Goal: Check status

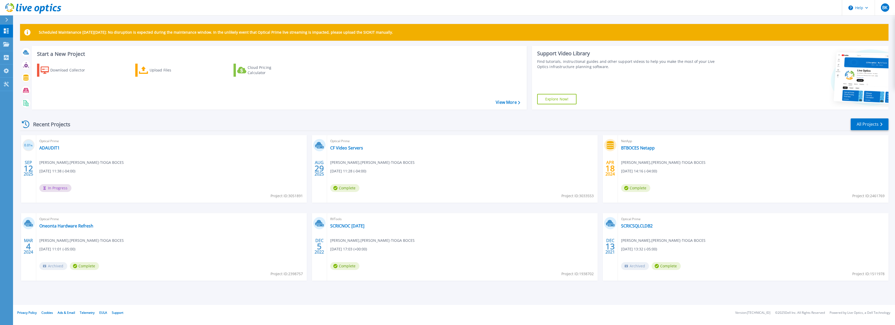
click at [90, 162] on span "Ben Kolb , BROOME-TIOGA BOCES" at bounding box center [81, 163] width 84 height 6
click at [49, 147] on link "ADAUDIT1" at bounding box center [49, 147] width 20 height 5
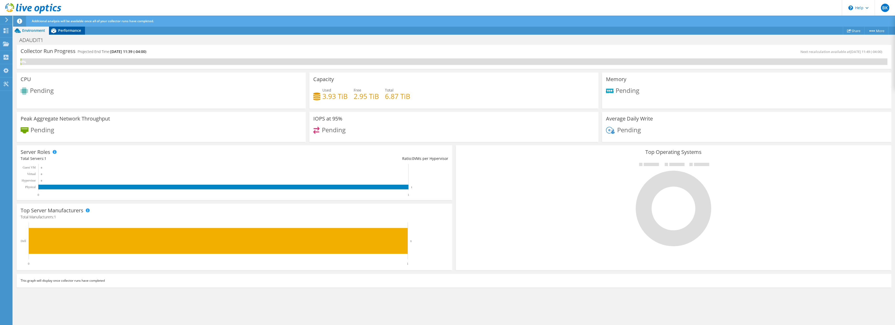
click at [70, 32] on span "Performance" at bounding box center [69, 30] width 23 height 5
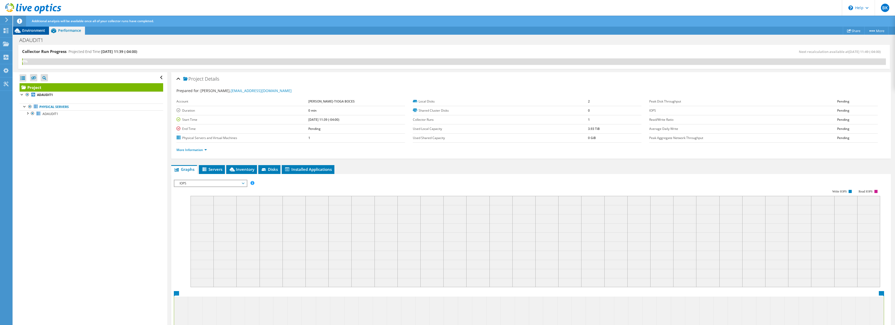
click at [32, 34] on div "Environment" at bounding box center [31, 30] width 36 height 8
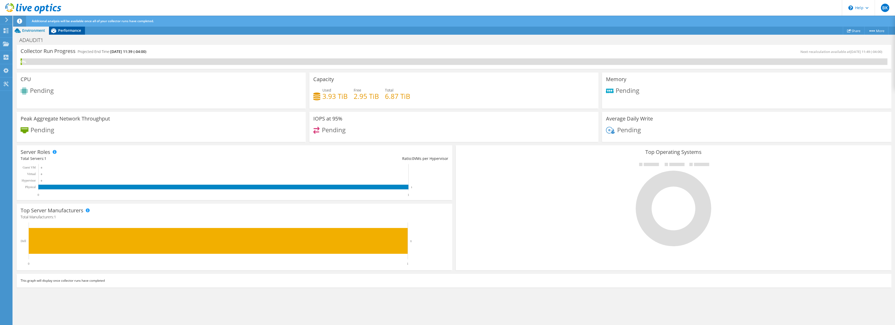
click at [61, 32] on span "Performance" at bounding box center [69, 30] width 23 height 5
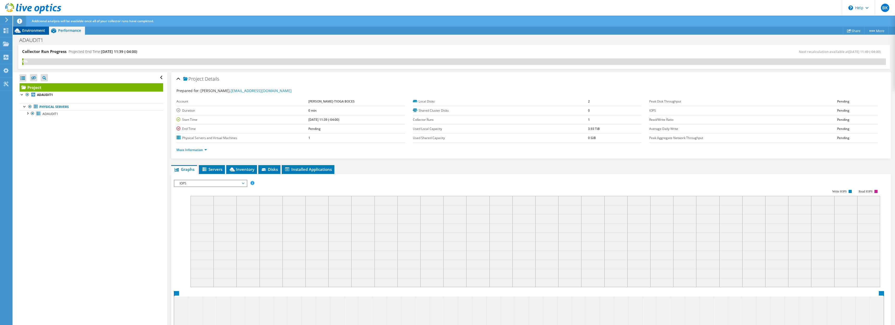
click at [40, 34] on div "Environment" at bounding box center [31, 30] width 36 height 8
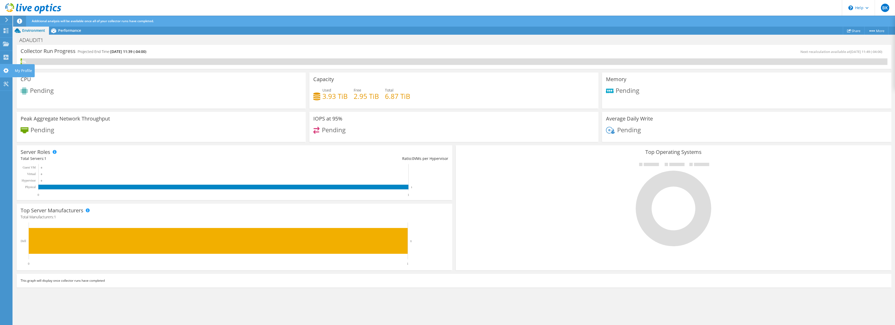
click at [9, 69] on icon at bounding box center [6, 70] width 6 height 5
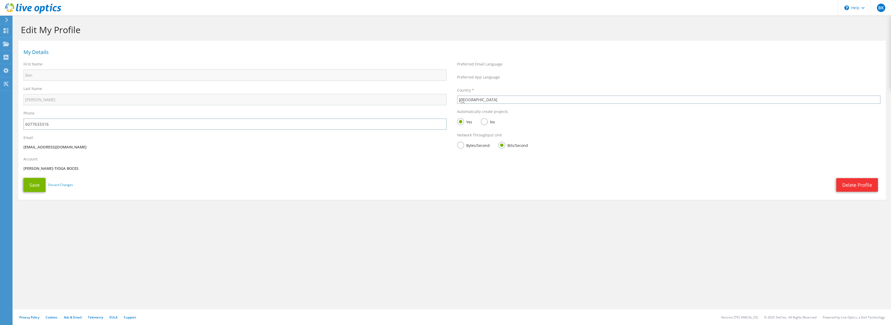
select select "224"
click at [5, 21] on use at bounding box center [6, 19] width 3 height 5
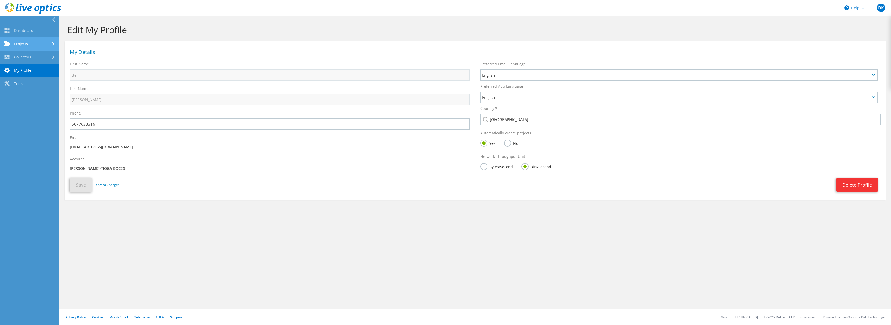
click at [34, 43] on link "Projects" at bounding box center [29, 44] width 59 height 13
click at [40, 60] on link "Search Projects" at bounding box center [29, 57] width 59 height 13
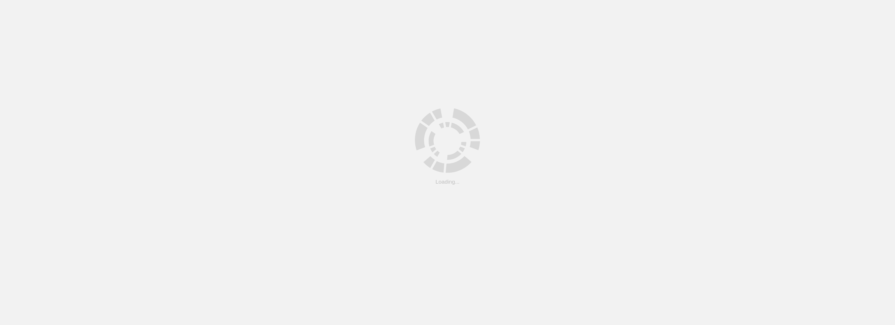
click at [243, 0] on html ".cls-1 { fill: #cecece; } .cls-1 { fill: #cecece; } Loading..." at bounding box center [447, 0] width 895 height 0
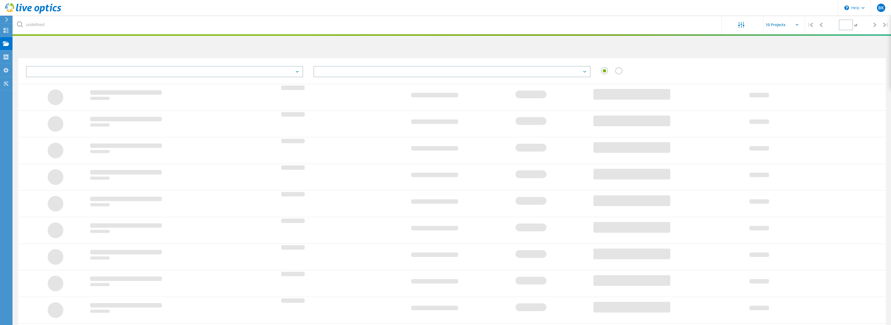
type input "1"
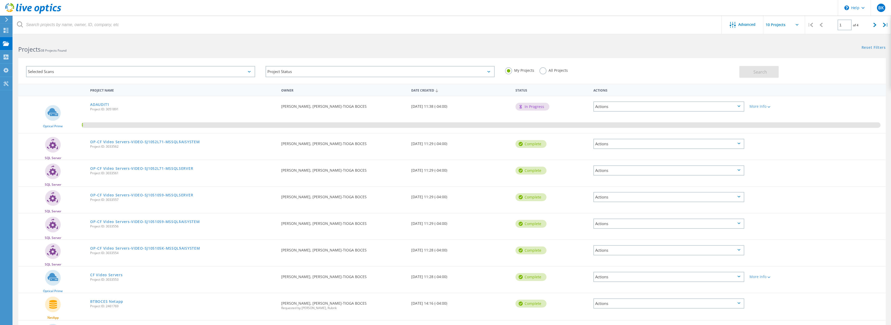
click at [712, 105] on div "Actions" at bounding box center [668, 106] width 151 height 10
click at [640, 104] on div "Project Details" at bounding box center [669, 106] width 150 height 8
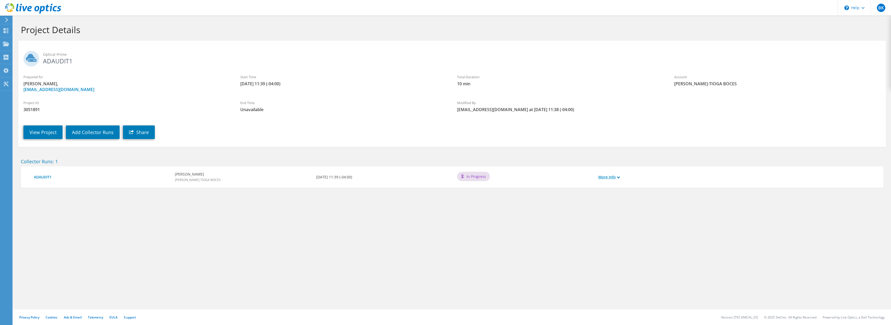
click at [608, 175] on link "More Info" at bounding box center [608, 177] width 21 height 6
